Goal: Check status: Check status

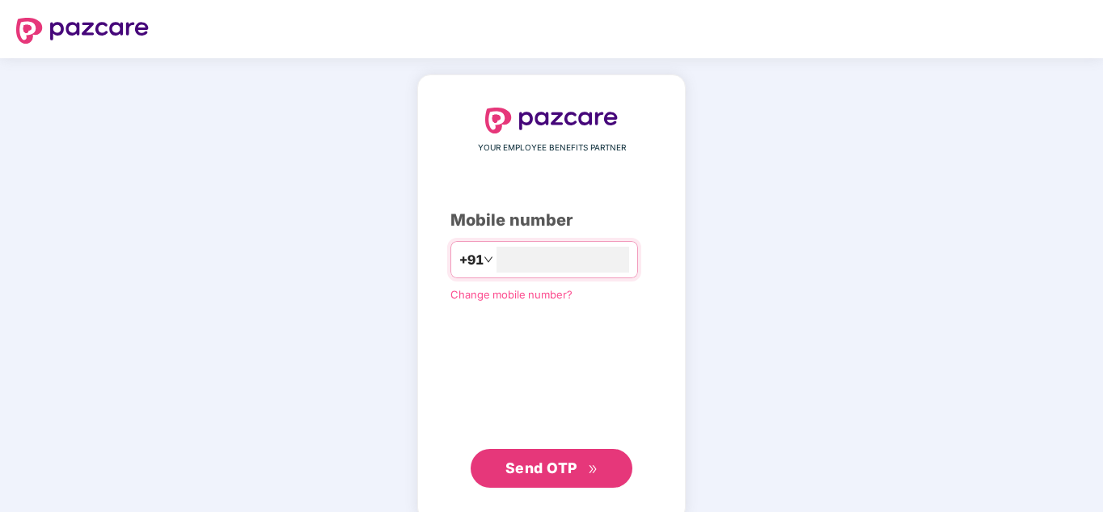
type input "**********"
click at [572, 476] on span "Send OTP" at bounding box center [551, 468] width 93 height 23
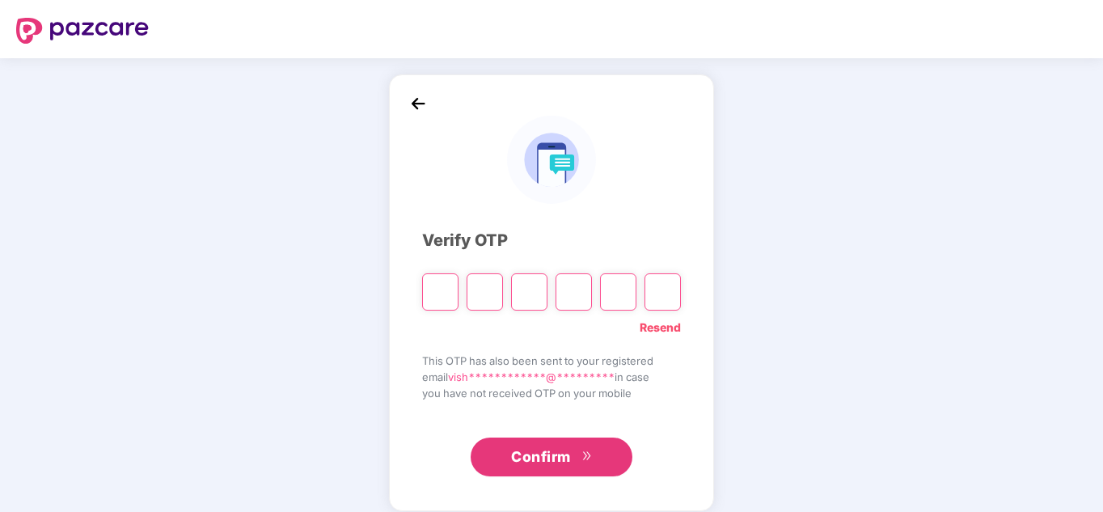
type input "*"
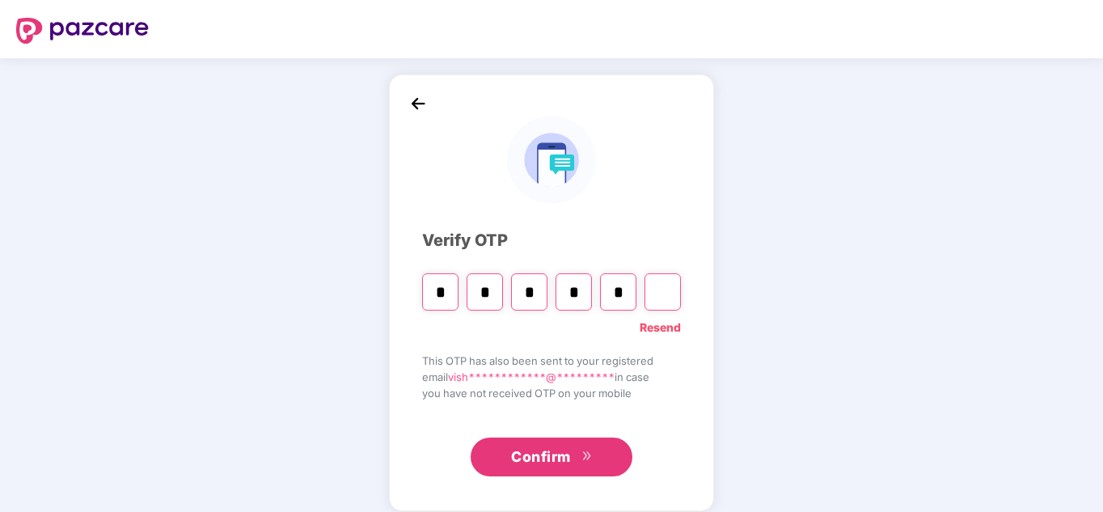
type input "*"
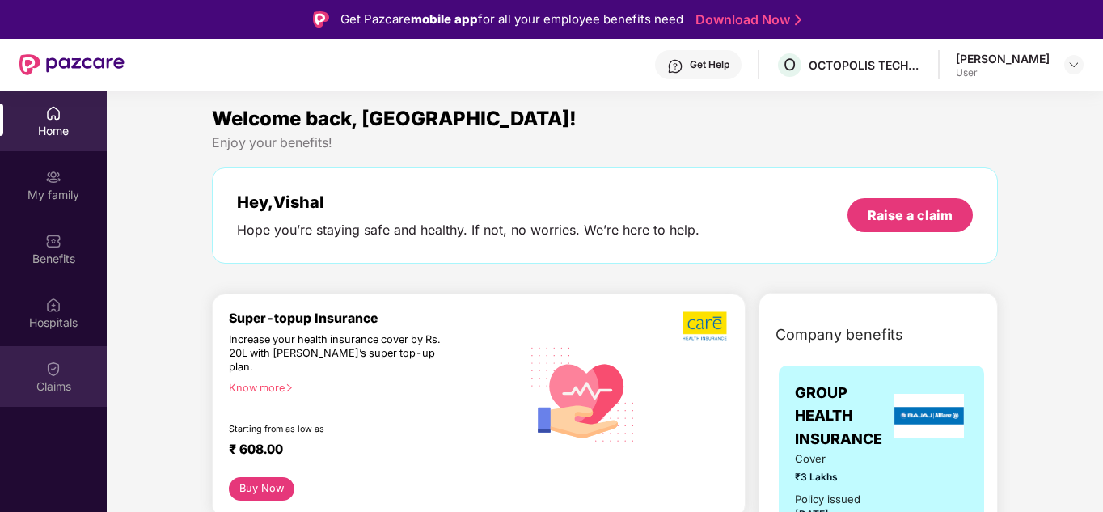
click at [51, 378] on div "Claims" at bounding box center [53, 386] width 107 height 16
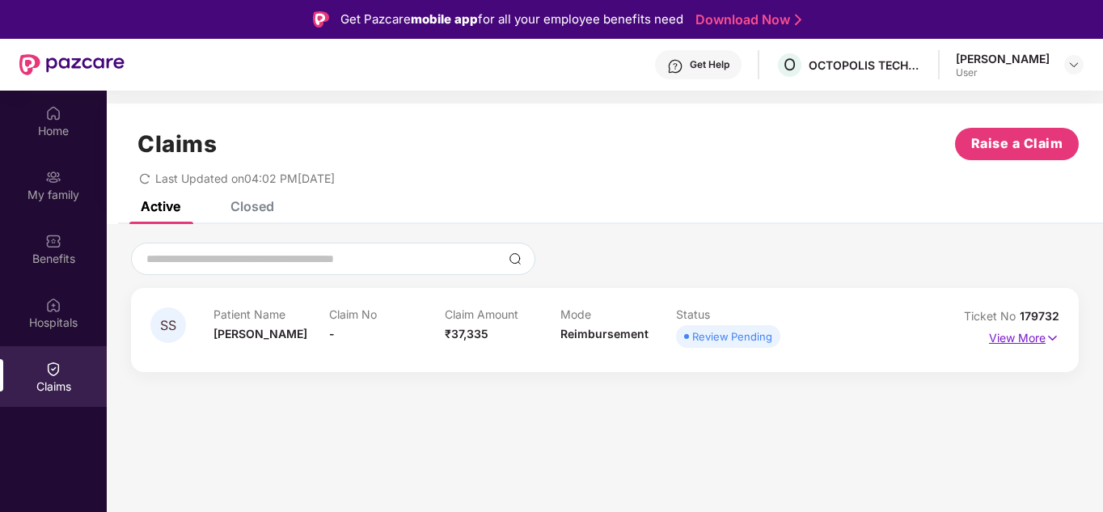
click at [1053, 336] on img at bounding box center [1052, 338] width 14 height 18
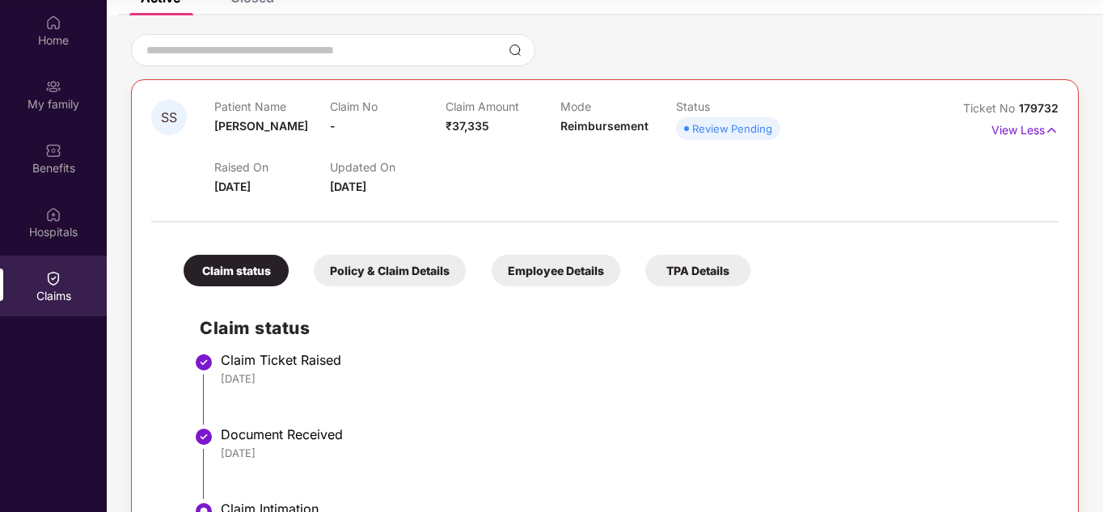
scroll to position [101, 0]
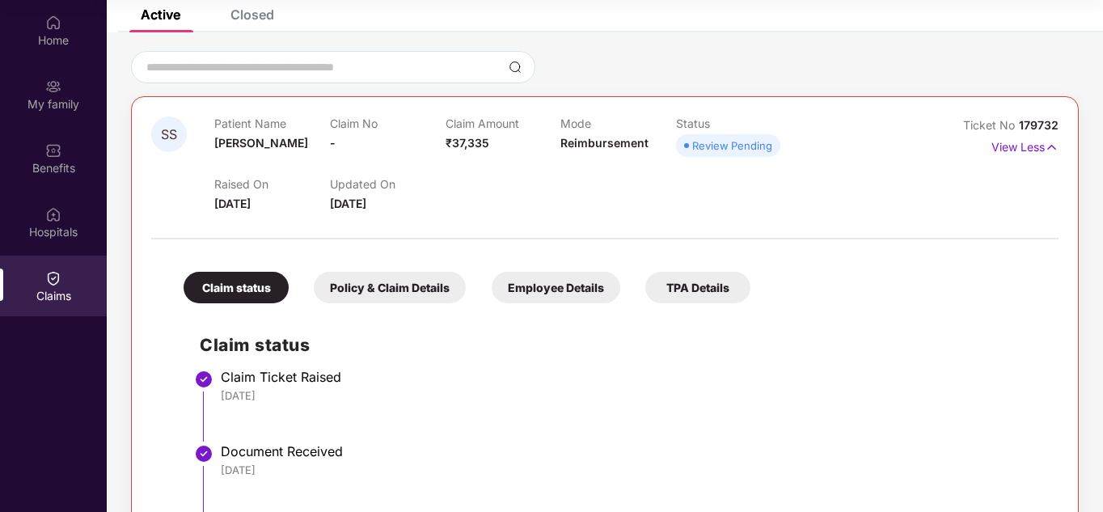
click at [408, 292] on div "Policy & Claim Details" at bounding box center [390, 288] width 152 height 32
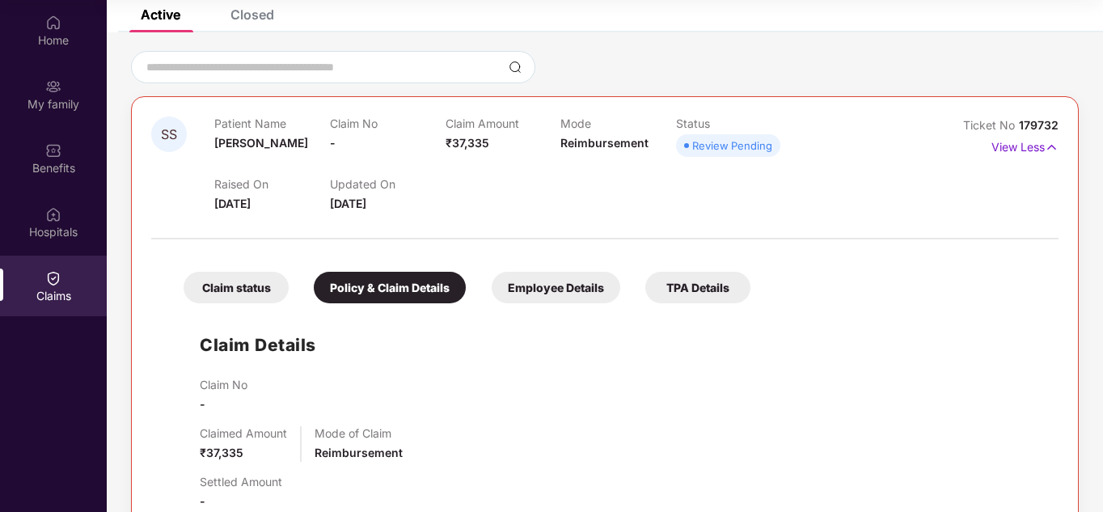
click at [265, 296] on div "Claim status" at bounding box center [236, 288] width 105 height 32
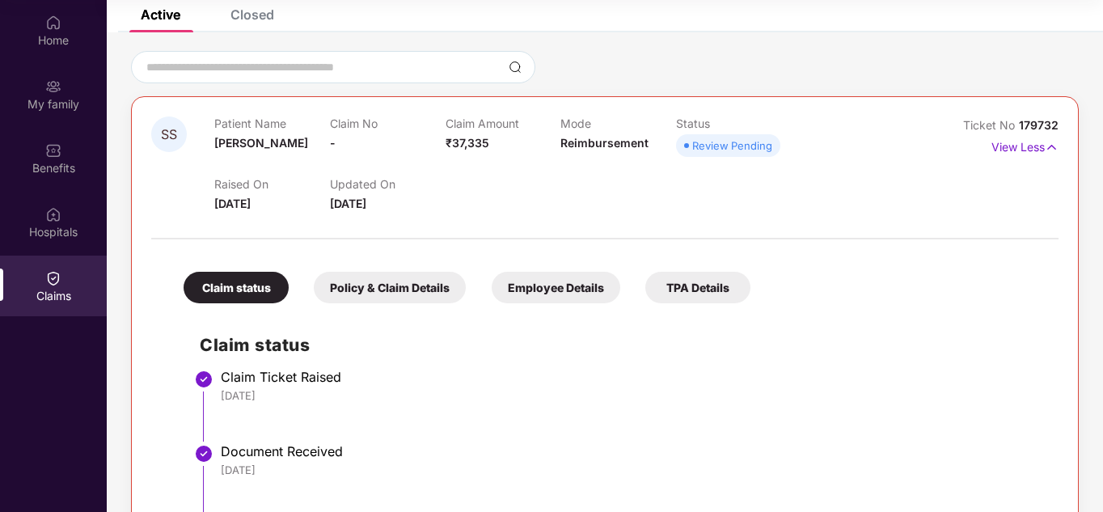
click at [570, 289] on div "Employee Details" at bounding box center [556, 288] width 129 height 32
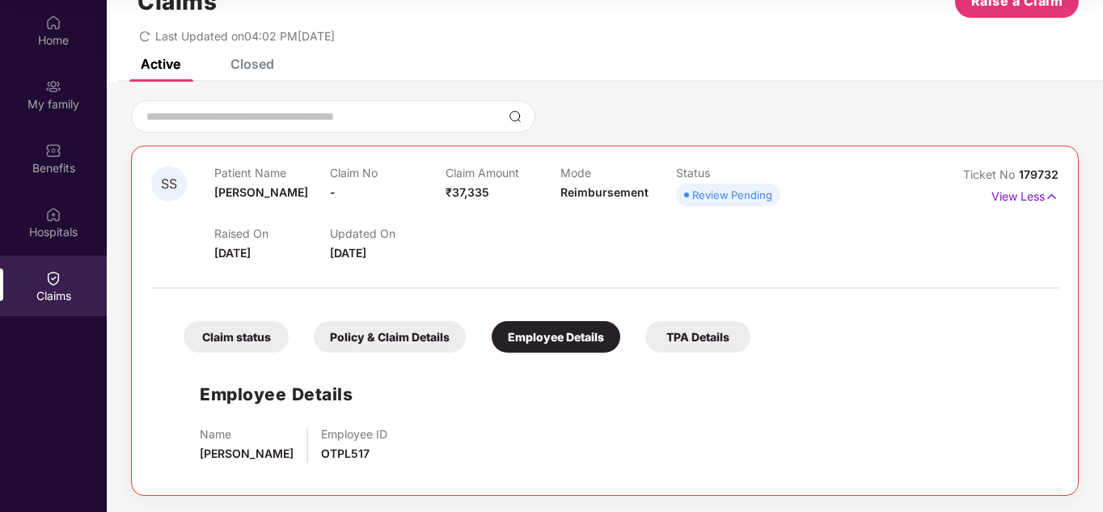
click at [678, 330] on div "TPA Details" at bounding box center [697, 337] width 105 height 32
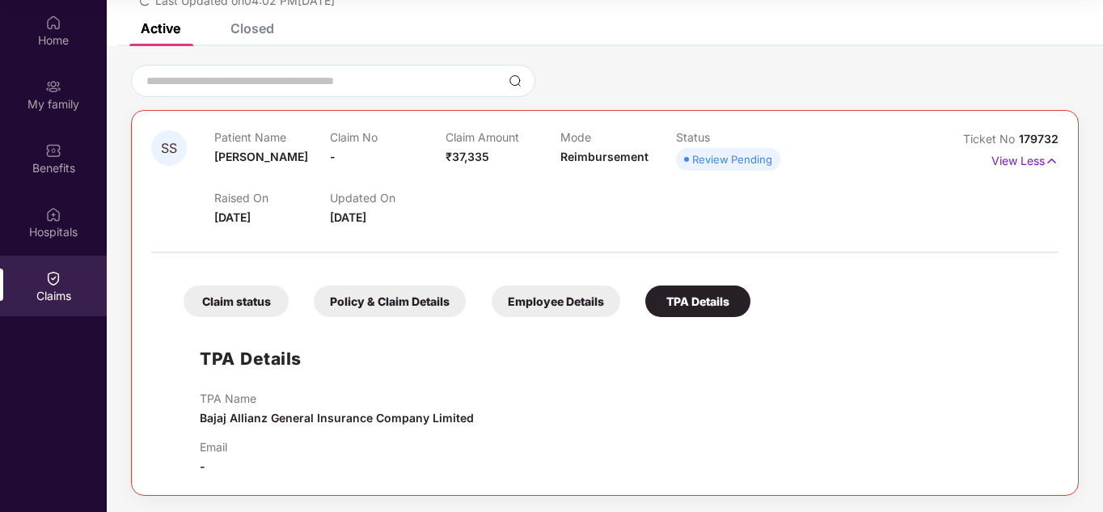
click at [243, 305] on div "Claim status" at bounding box center [236, 301] width 105 height 32
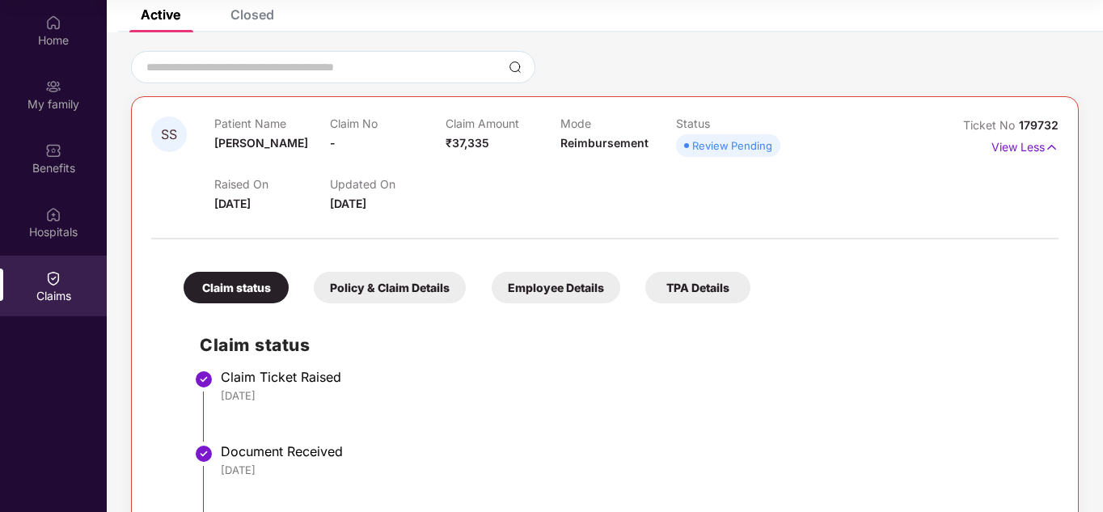
scroll to position [0, 0]
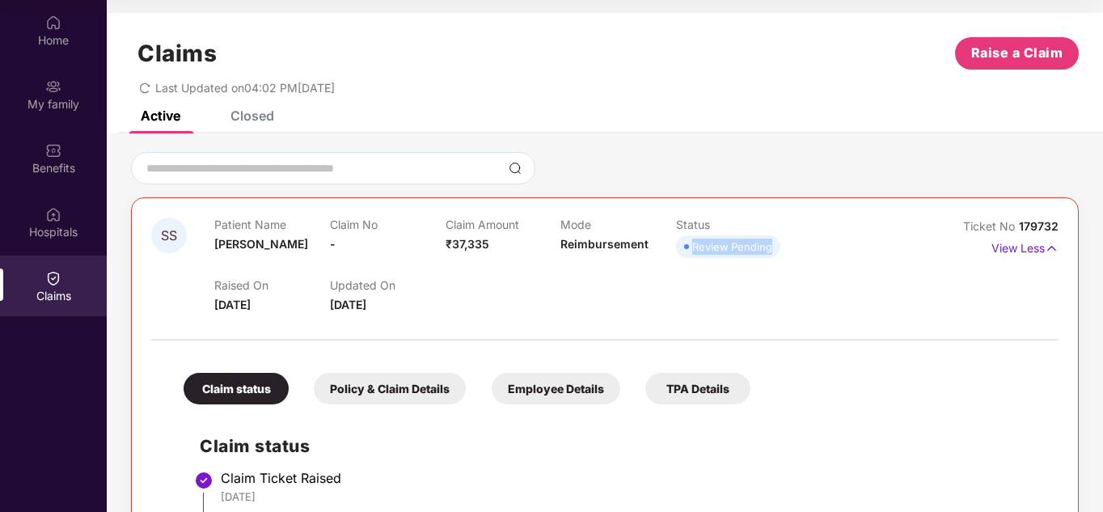
drag, startPoint x: 681, startPoint y: 242, endPoint x: 781, endPoint y: 243, distance: 100.3
click at [781, 243] on div "Review Pending" at bounding box center [734, 246] width 116 height 23
drag, startPoint x: 769, startPoint y: 247, endPoint x: 657, endPoint y: 254, distance: 111.8
click at [657, 254] on div "Patient Name [PERSON_NAME] Claim No - Claim Amount ₹37,335 Mode Reimbursement S…" at bounding box center [560, 239] width 693 height 44
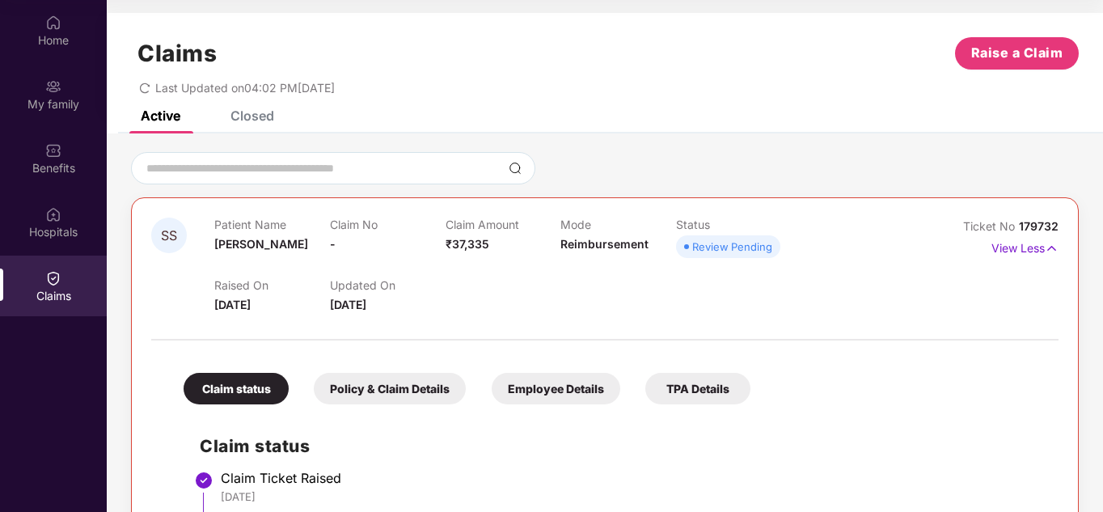
click at [800, 255] on div "Patient Name [PERSON_NAME] Claim No - Claim Amount ₹37,335 Mode Reimbursement S…" at bounding box center [560, 239] width 693 height 44
drag, startPoint x: 767, startPoint y: 247, endPoint x: 690, endPoint y: 254, distance: 77.1
click at [690, 254] on span "Review Pending" at bounding box center [728, 246] width 104 height 23
click at [713, 282] on div "Raised On [DATE] Updated On [DATE]" at bounding box center [560, 288] width 693 height 52
click at [244, 116] on div "Closed" at bounding box center [252, 116] width 44 height 16
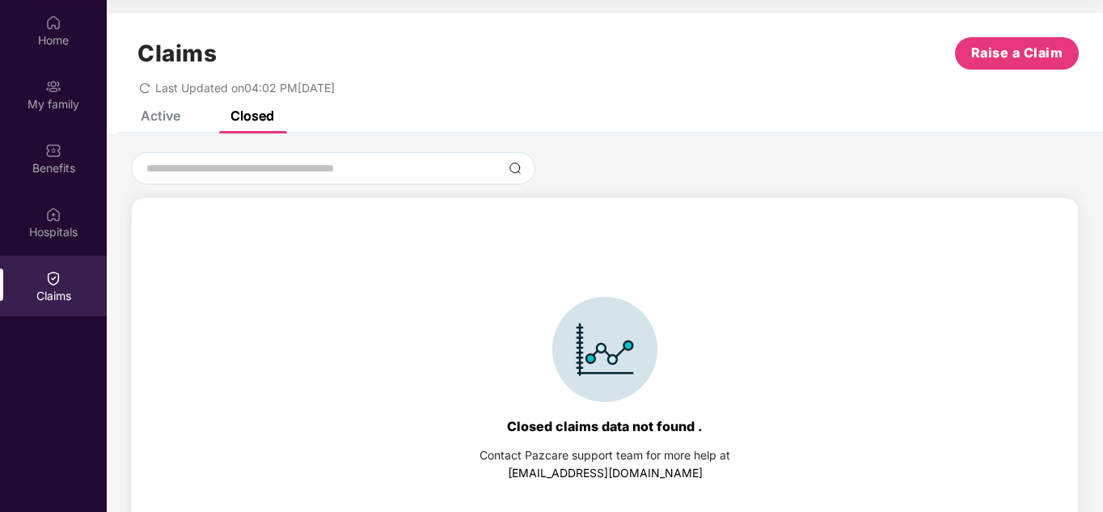
click at [163, 116] on div "Active" at bounding box center [161, 116] width 40 height 16
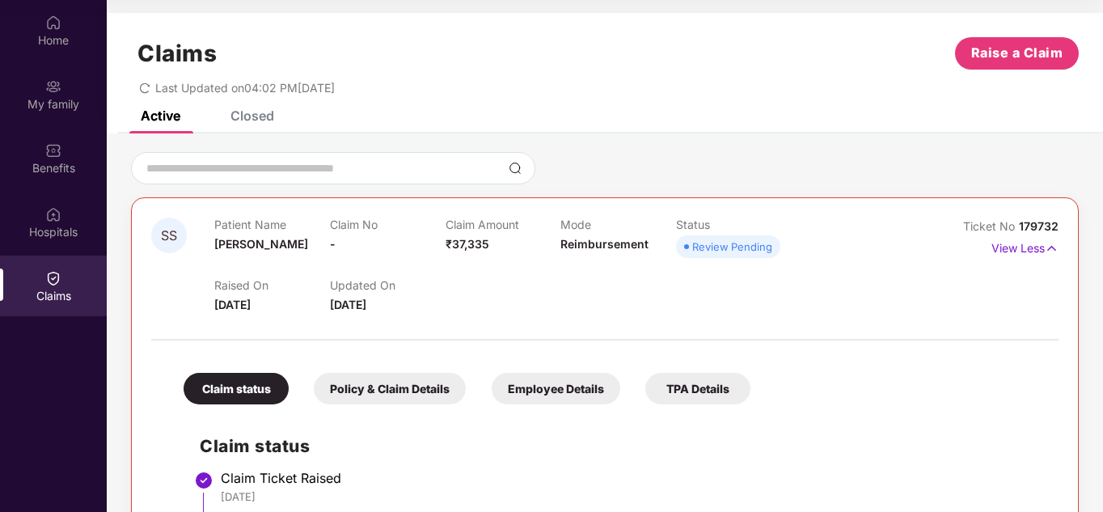
click at [246, 386] on div "Claim status" at bounding box center [236, 389] width 105 height 32
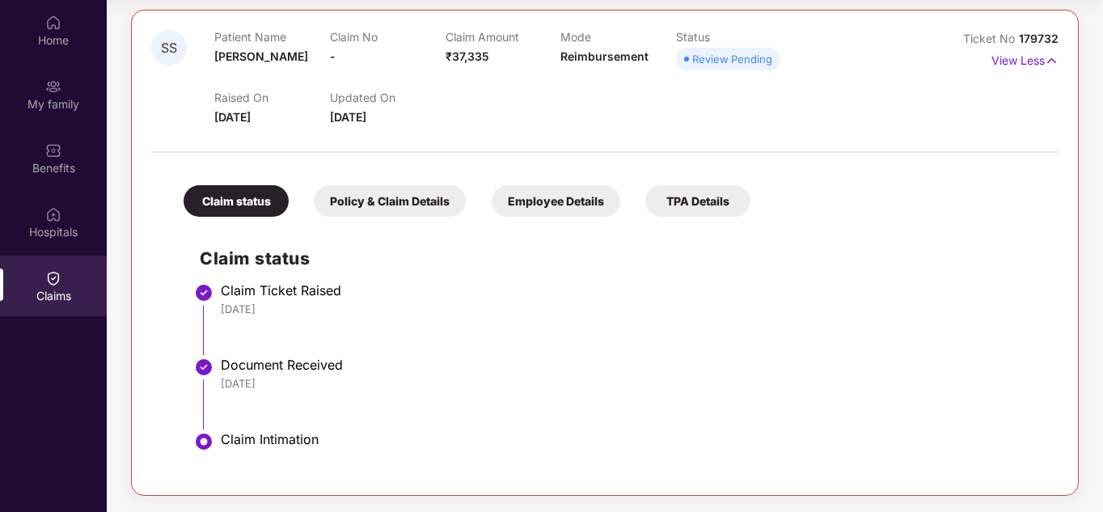
click at [580, 193] on div "Employee Details" at bounding box center [556, 201] width 129 height 32
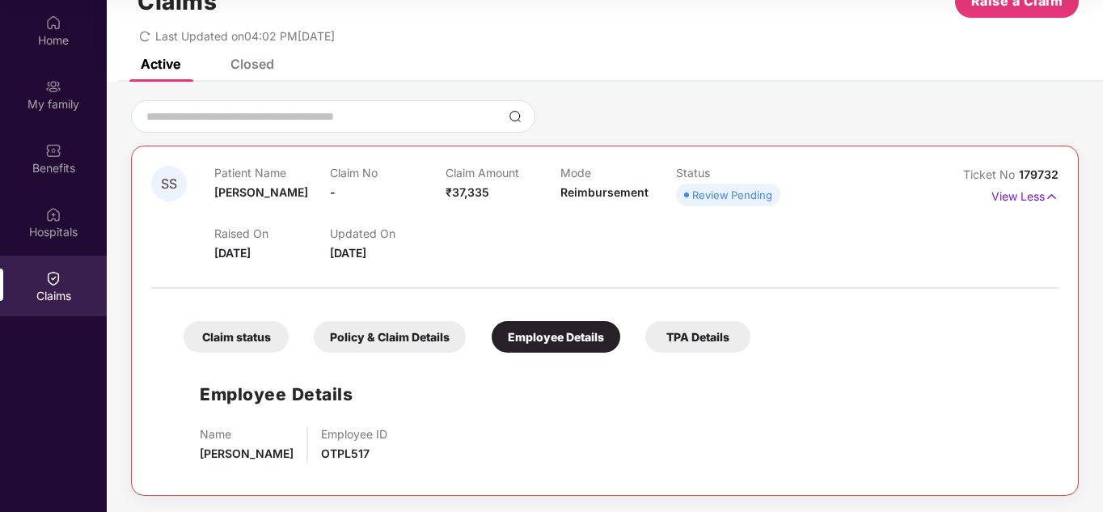
scroll to position [52, 0]
click at [713, 344] on div "TPA Details" at bounding box center [697, 337] width 105 height 32
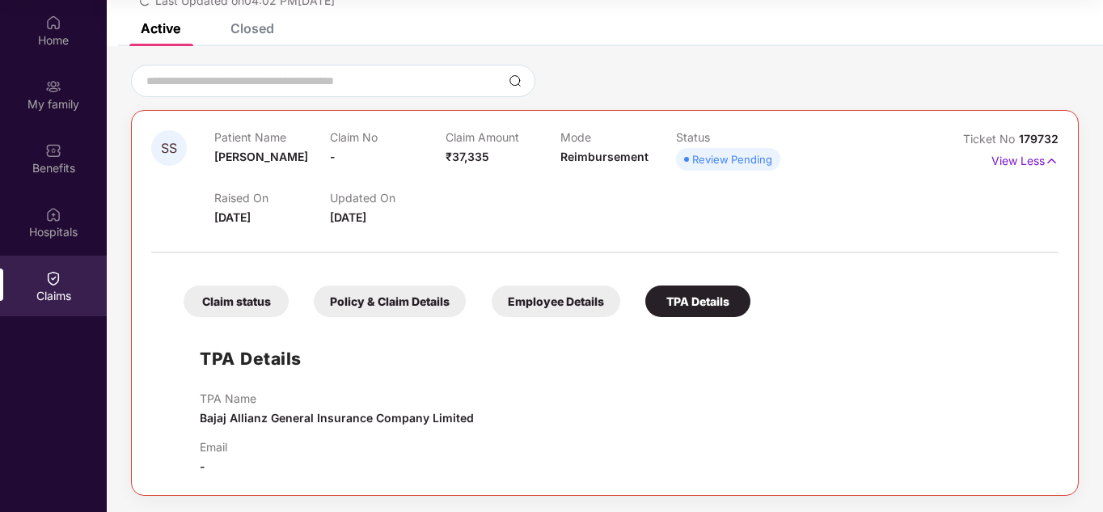
click at [387, 294] on div "Policy & Claim Details" at bounding box center [390, 301] width 152 height 32
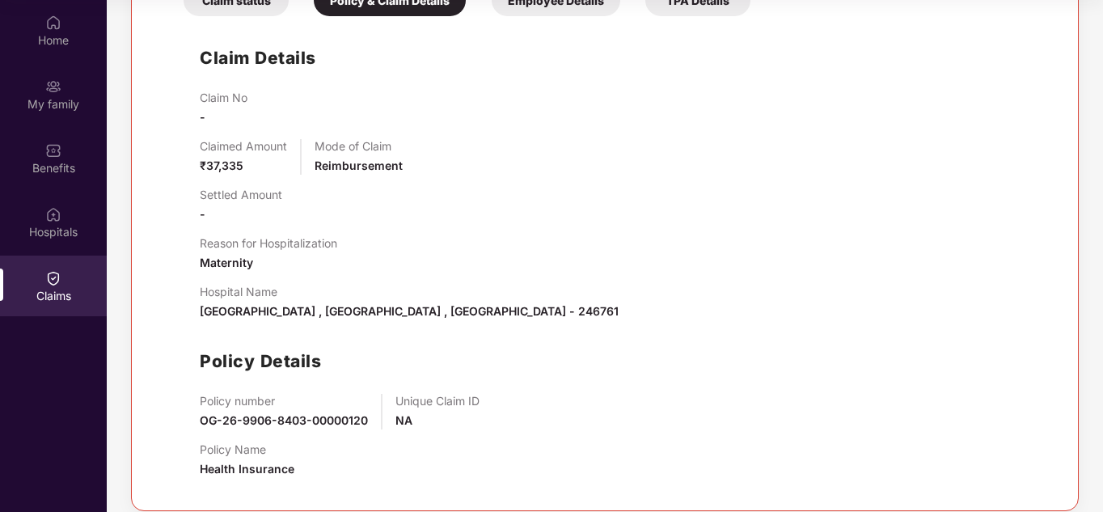
scroll to position [403, 0]
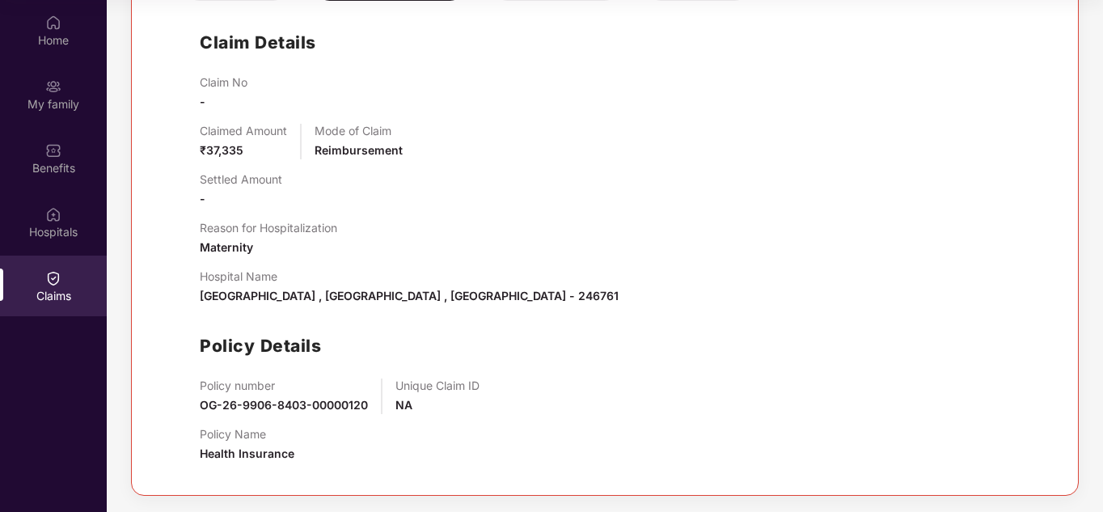
drag, startPoint x: 201, startPoint y: 405, endPoint x: 185, endPoint y: 412, distance: 17.7
click at [185, 412] on div "Claim Details Claim No - Claimed Amount ₹37,335 Mode of Claim Reimbursement Set…" at bounding box center [604, 242] width 875 height 466
drag, startPoint x: 200, startPoint y: 406, endPoint x: 370, endPoint y: 407, distance: 170.6
click at [370, 407] on div "Policy number OG-26-9906-8403-00000120 Unique Claim ID NA" at bounding box center [621, 396] width 842 height 36
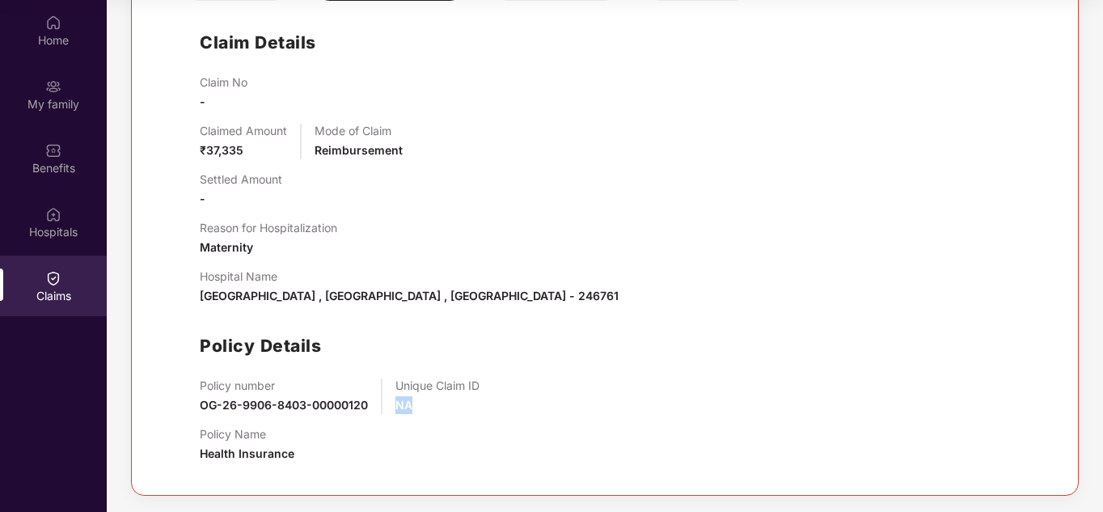
drag, startPoint x: 397, startPoint y: 406, endPoint x: 410, endPoint y: 406, distance: 12.9
click at [410, 406] on span "NA" at bounding box center [403, 405] width 17 height 14
drag, startPoint x: 200, startPoint y: 405, endPoint x: 370, endPoint y: 395, distance: 170.9
click at [370, 395] on div "Policy number OG-26-9906-8403-00000120 Unique Claim ID NA" at bounding box center [621, 396] width 842 height 36
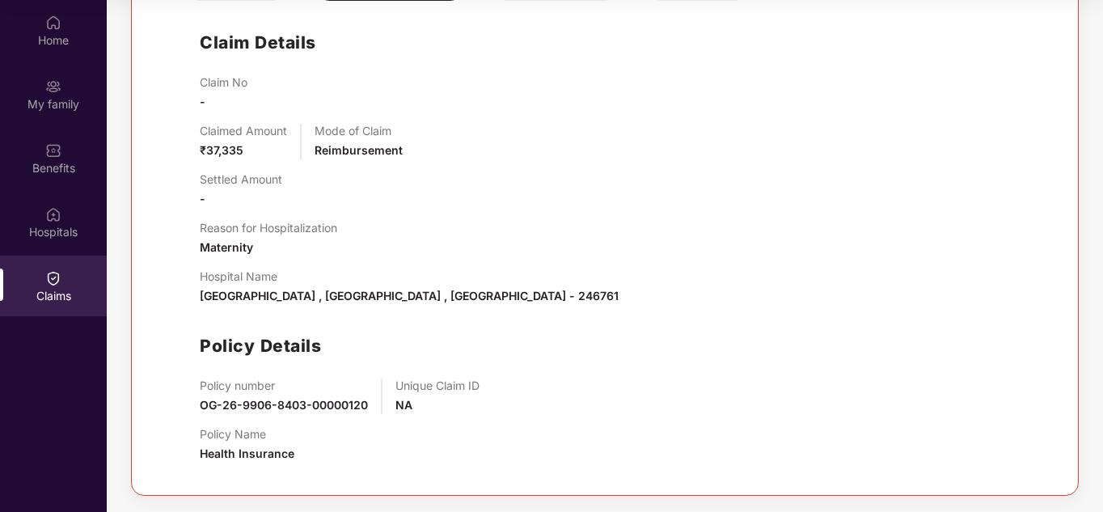
click at [488, 351] on div "Policy Details" at bounding box center [621, 345] width 842 height 27
drag, startPoint x: 367, startPoint y: 403, endPoint x: 186, endPoint y: 400, distance: 181.1
click at [186, 400] on div "Claim Details Claim No - Claimed Amount ₹37,335 Mode of Claim Reimbursement Set…" at bounding box center [604, 242] width 875 height 466
drag, startPoint x: 399, startPoint y: 345, endPoint x: 410, endPoint y: 419, distance: 74.3
click at [410, 419] on div "Claim No - Claimed Amount ₹37,335 Mode of Claim Reimbursement Settled Amount - …" at bounding box center [621, 275] width 842 height 400
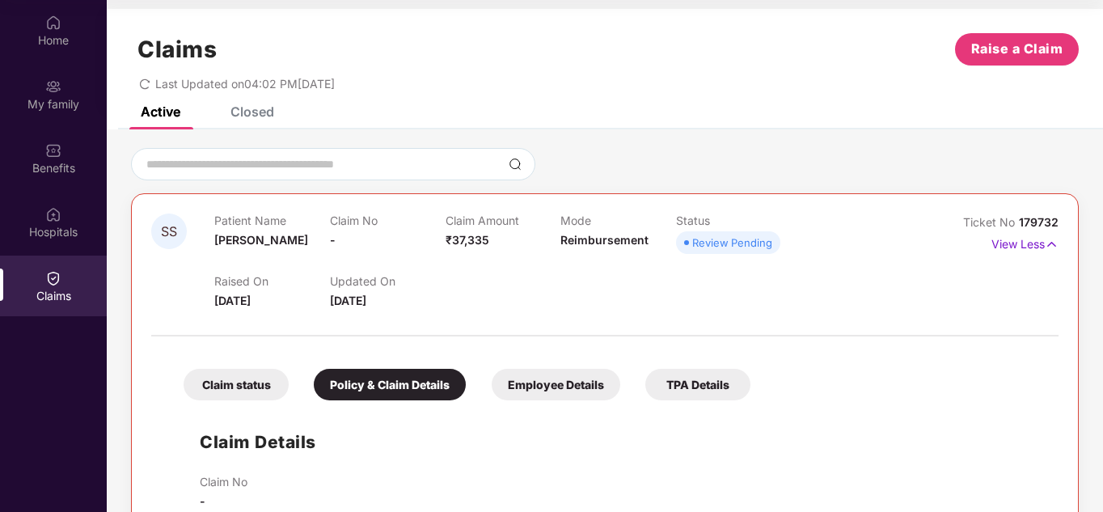
scroll to position [2, 0]
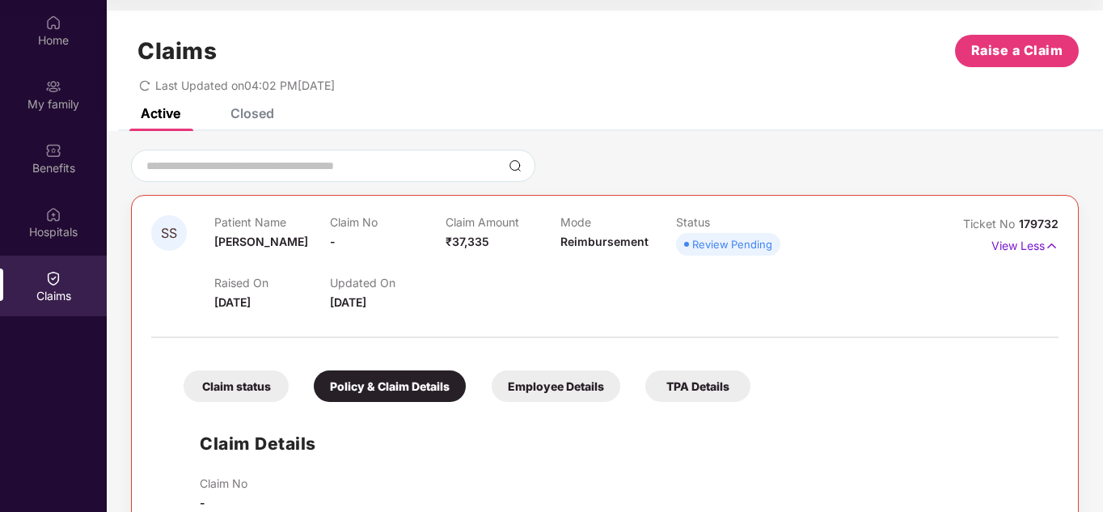
click at [544, 387] on div "Employee Details" at bounding box center [556, 386] width 129 height 32
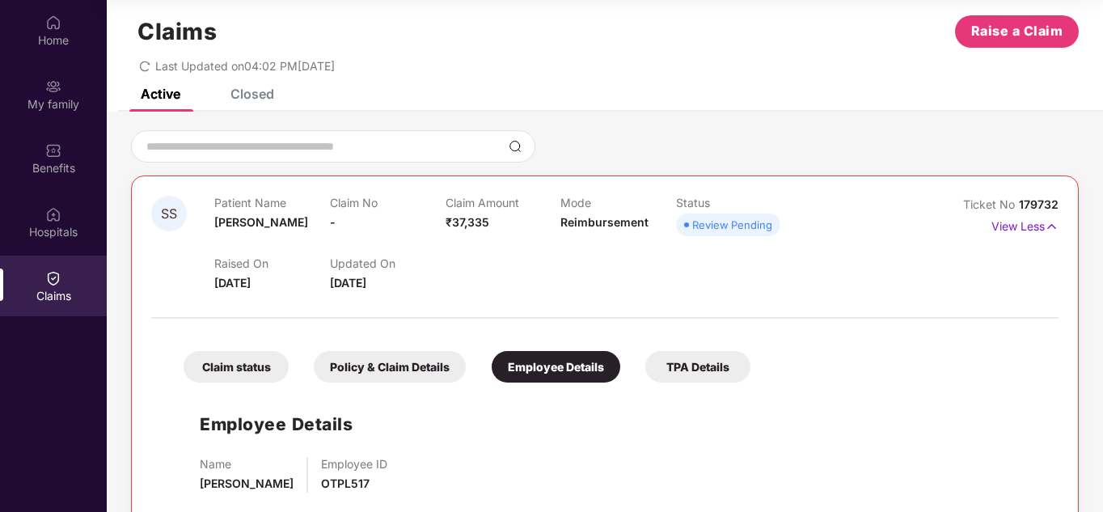
scroll to position [0, 0]
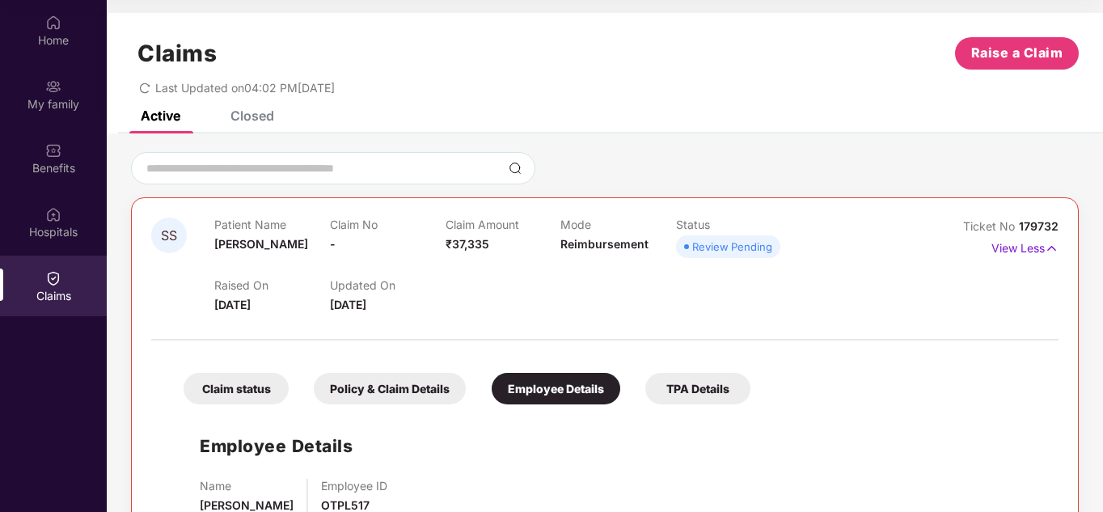
click at [238, 393] on div "Claim status" at bounding box center [236, 389] width 105 height 32
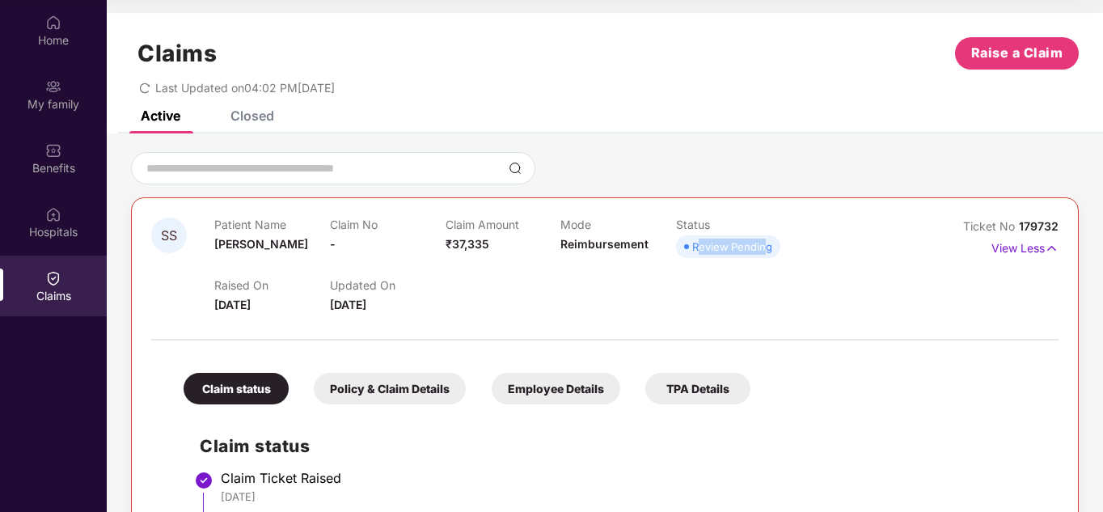
drag, startPoint x: 697, startPoint y: 243, endPoint x: 766, endPoint y: 236, distance: 69.0
click at [766, 236] on span "Review Pending" at bounding box center [728, 246] width 104 height 23
